Goal: Check status

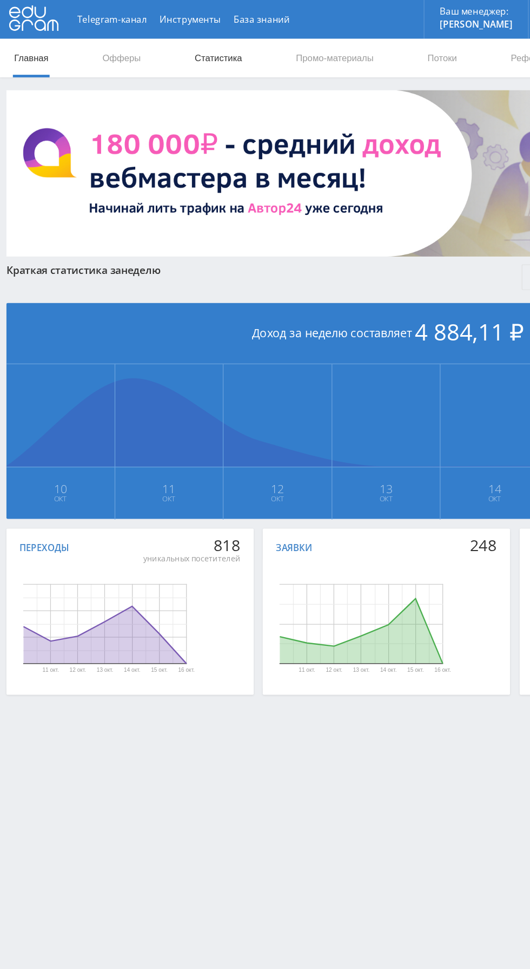
click at [185, 47] on link "Статистика" at bounding box center [183, 48] width 42 height 32
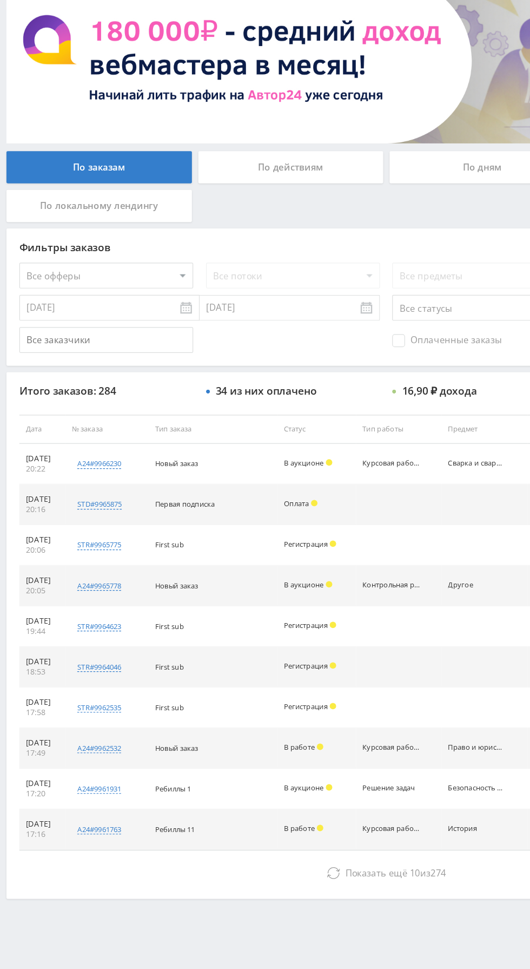
click at [137, 325] on select "Все офферы MyStylus MyStylus - Revshare Кэмп Studybay Автор24 Studybay [GEOGRAP…" at bounding box center [89, 327] width 146 height 22
select select "1"
click at [365, 385] on span "Оплаченные заказы" at bounding box center [376, 381] width 92 height 11
click at [0, 0] on input "Оплаченные заказы" at bounding box center [0, 0] width 0 height 0
click at [357, 383] on span "Оплаченные заказы" at bounding box center [376, 381] width 92 height 11
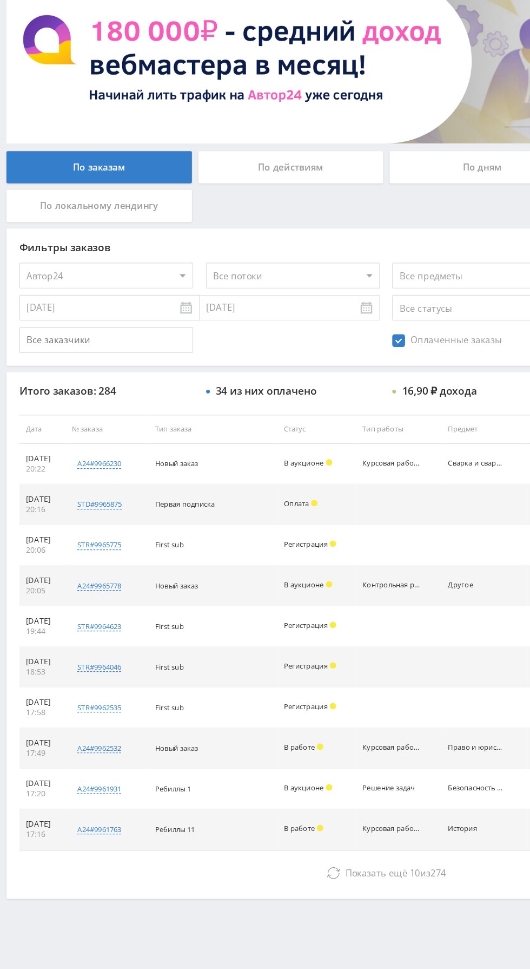
click at [0, 0] on input "Оплаченные заказы" at bounding box center [0, 0] width 0 height 0
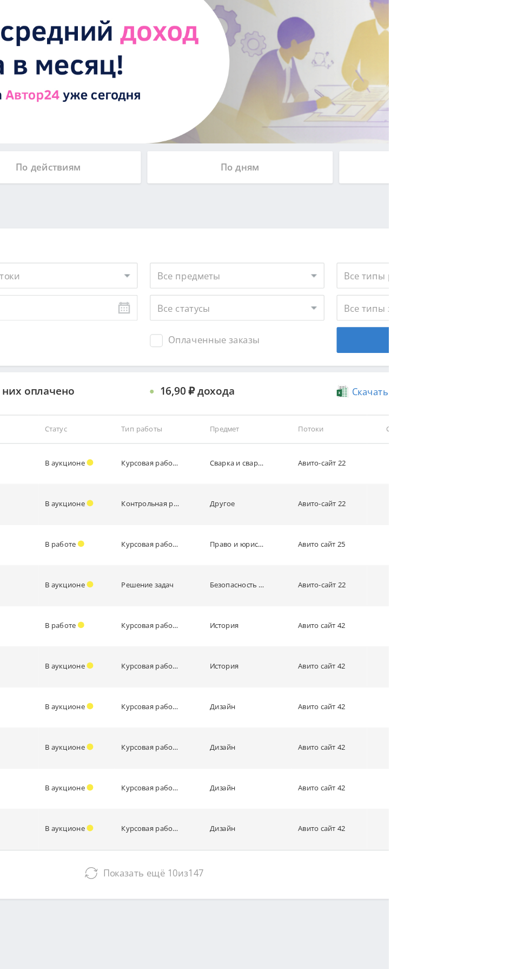
click at [391, 385] on span "Оплаченные заказы" at bounding box center [376, 381] width 92 height 11
click at [0, 0] on input "Оплаченные заказы" at bounding box center [0, 0] width 0 height 0
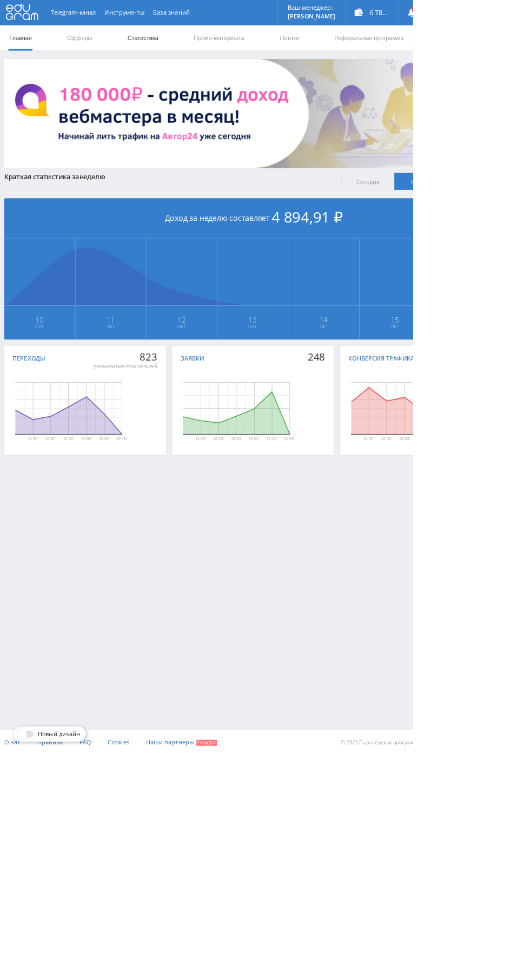
click at [192, 48] on link "Статистика" at bounding box center [183, 48] width 42 height 32
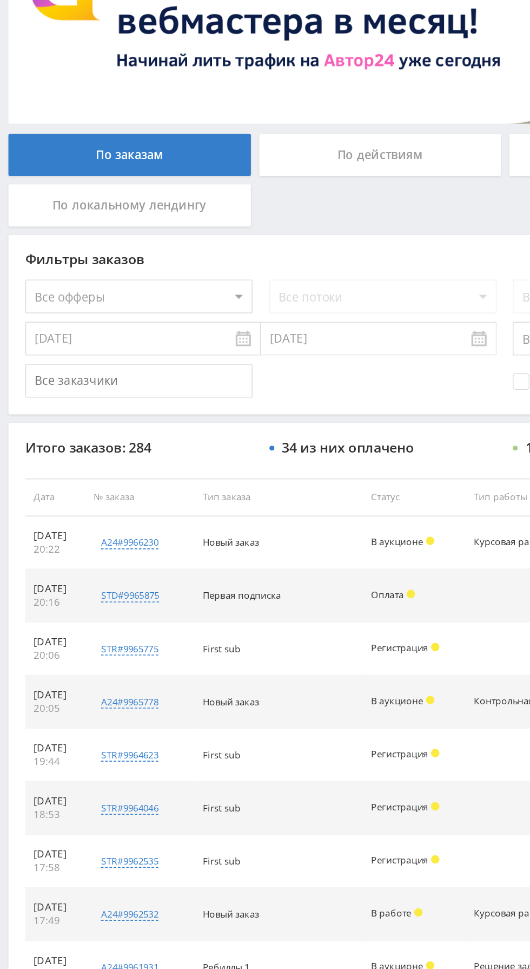
click at [119, 320] on select "Все офферы MyStylus MyStylus - Revshare Кэмп Studybay Автор24 Studybay [GEOGRAP…" at bounding box center [89, 327] width 146 height 22
select select "1"
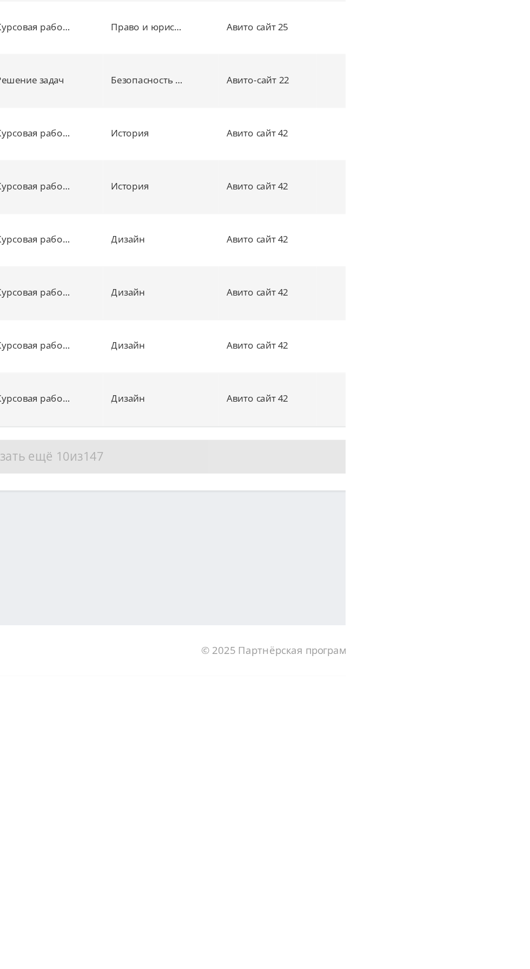
click at [530, 821] on button "Показать ещё 10 из 147" at bounding box center [324, 828] width 617 height 22
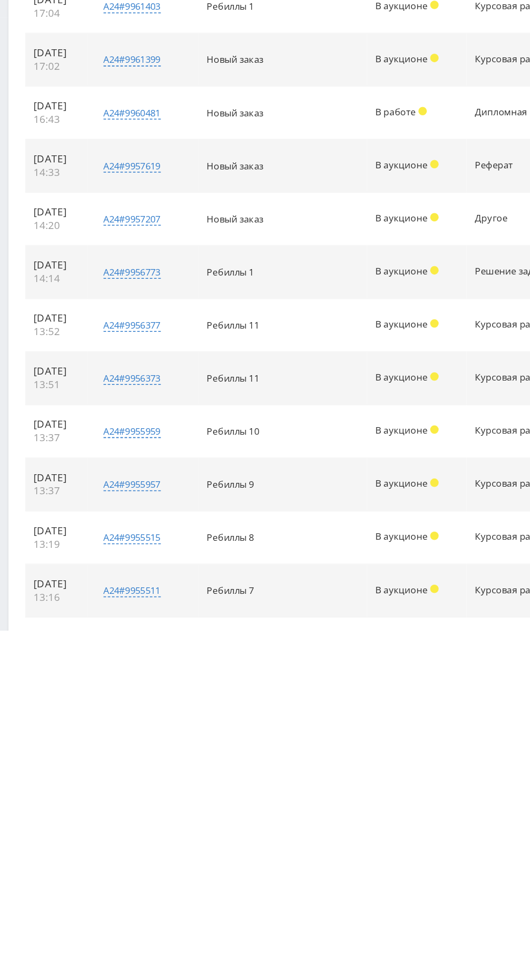
scroll to position [394, 0]
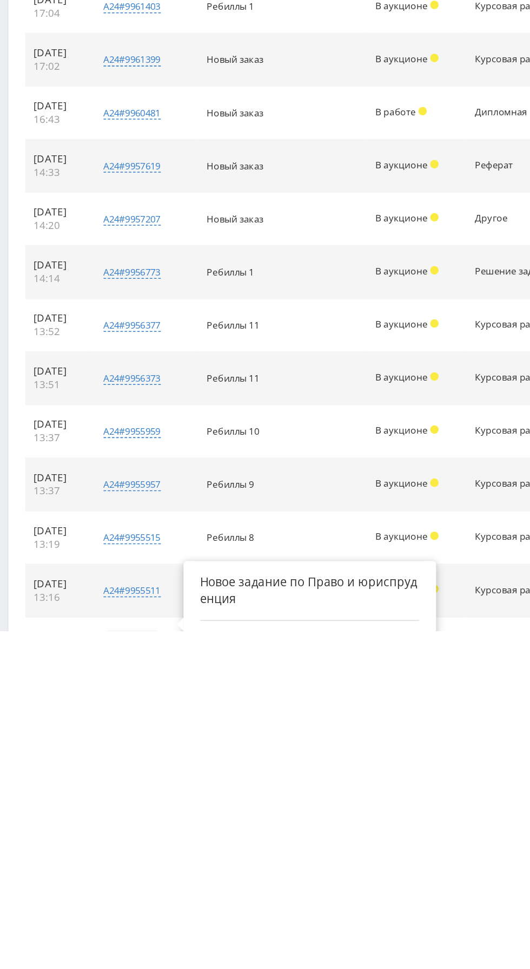
click at [102, 968] on div "a24#9955378" at bounding box center [85, 977] width 37 height 8
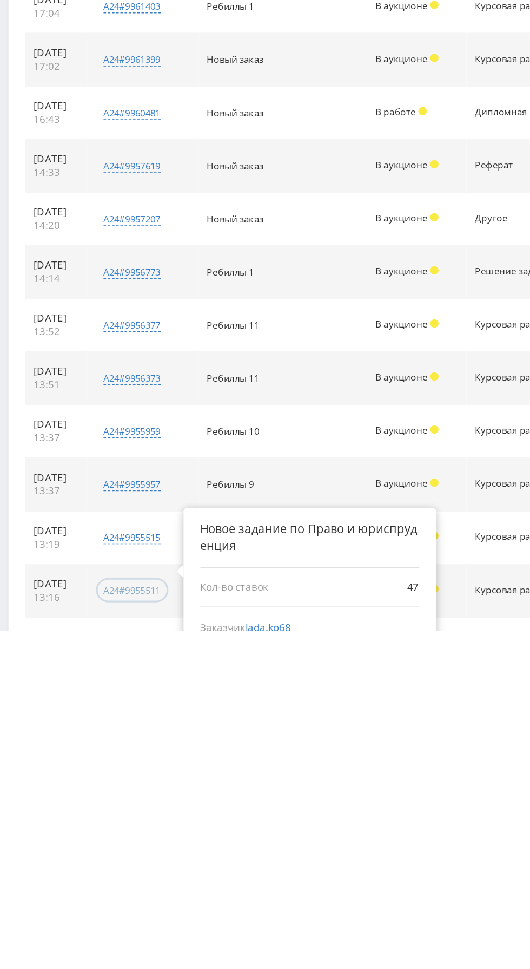
click at [99, 940] on div "a24#9955511" at bounding box center [85, 942] width 37 height 8
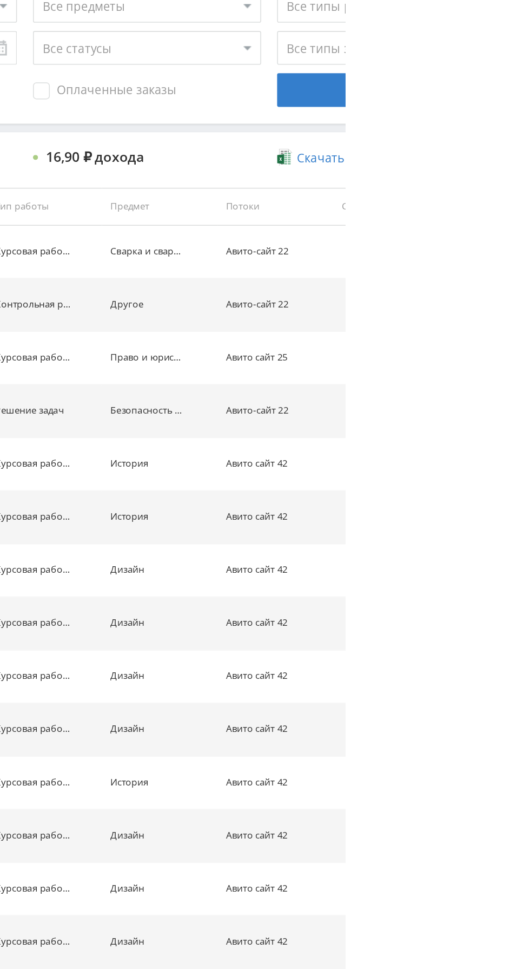
scroll to position [0, 0]
